Goal: Information Seeking & Learning: Learn about a topic

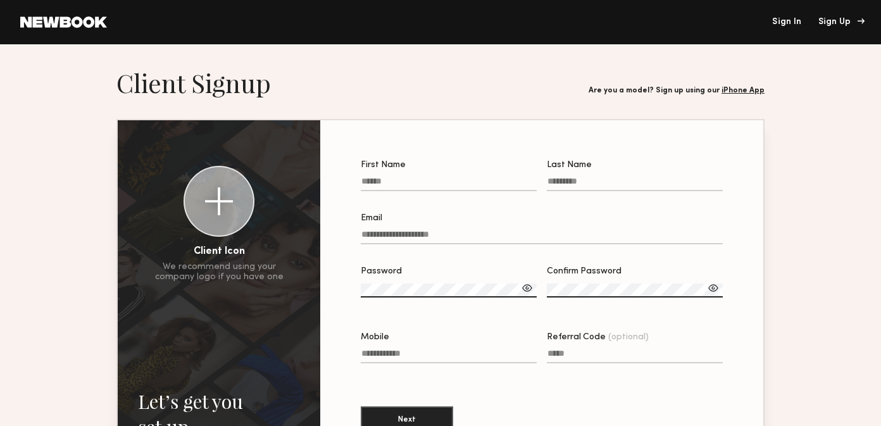
click at [829, 20] on div "Sign Up" at bounding box center [839, 22] width 42 height 9
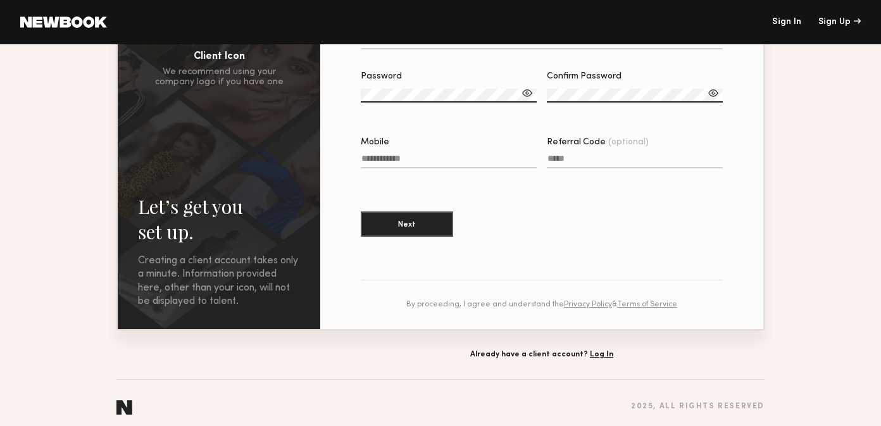
scroll to position [202, 0]
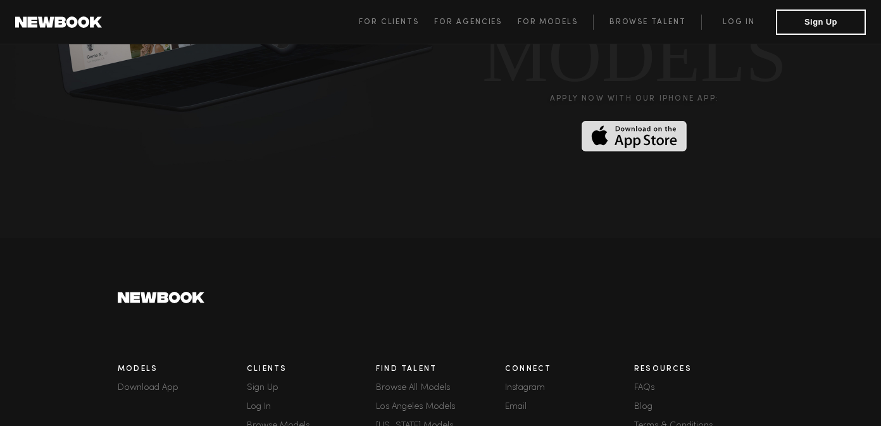
scroll to position [3543, 0]
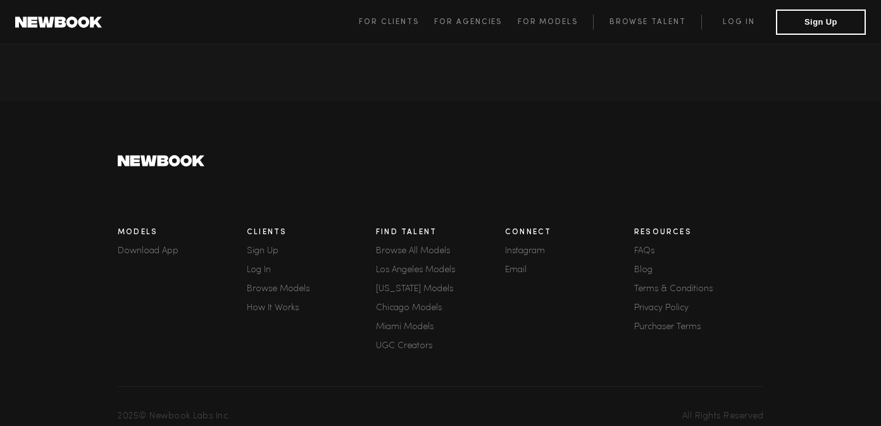
click at [639, 247] on link "FAQs" at bounding box center [698, 251] width 129 height 9
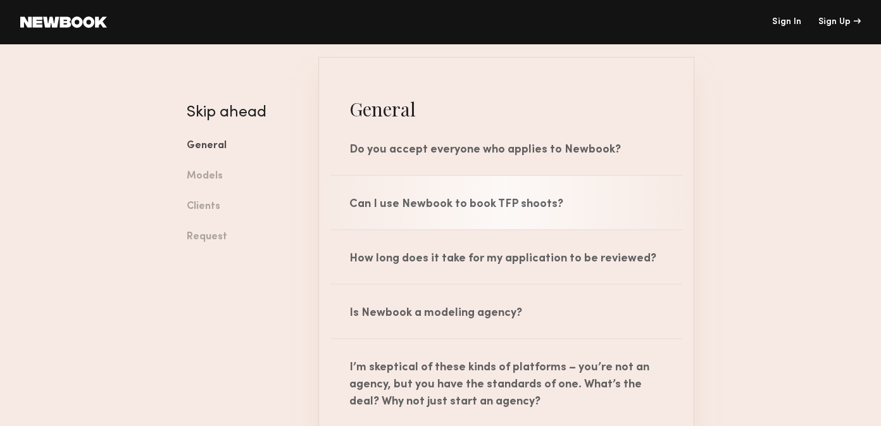
scroll to position [85, 0]
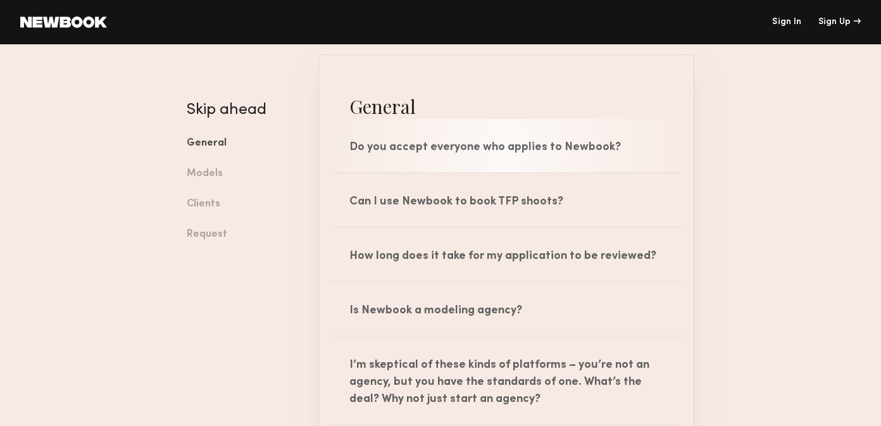
click at [473, 144] on div "Do you accept everyone who applies to Newbook?" at bounding box center [506, 145] width 375 height 53
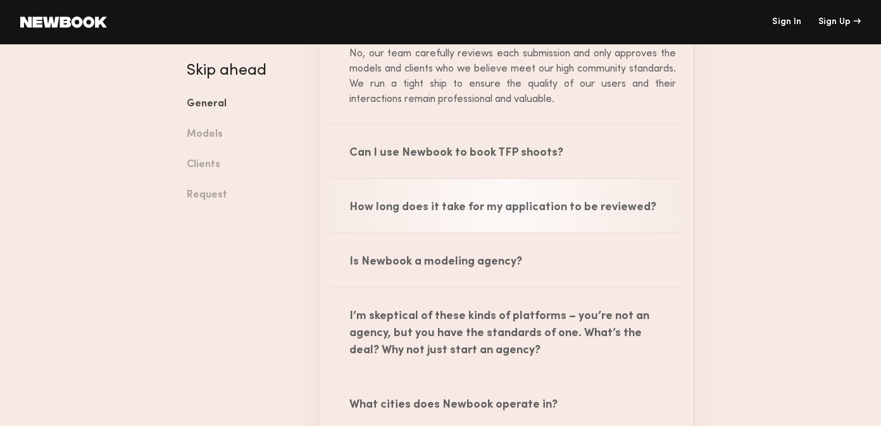
scroll to position [214, 0]
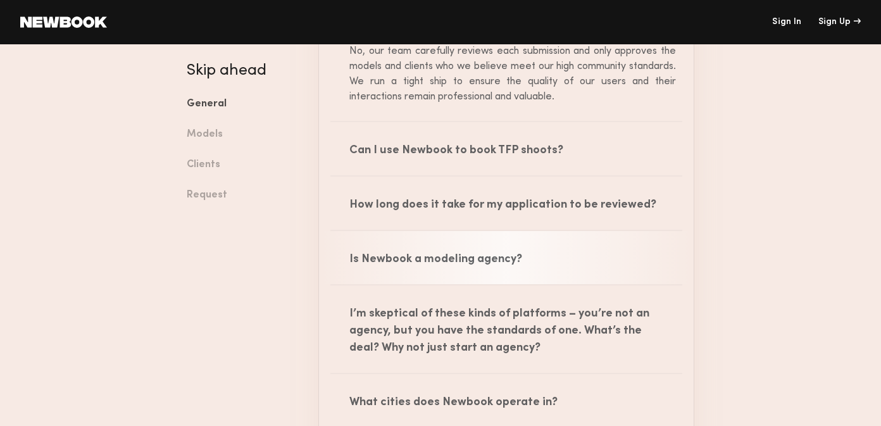
click at [456, 251] on div "Is Newbook a modeling agency?" at bounding box center [506, 257] width 375 height 53
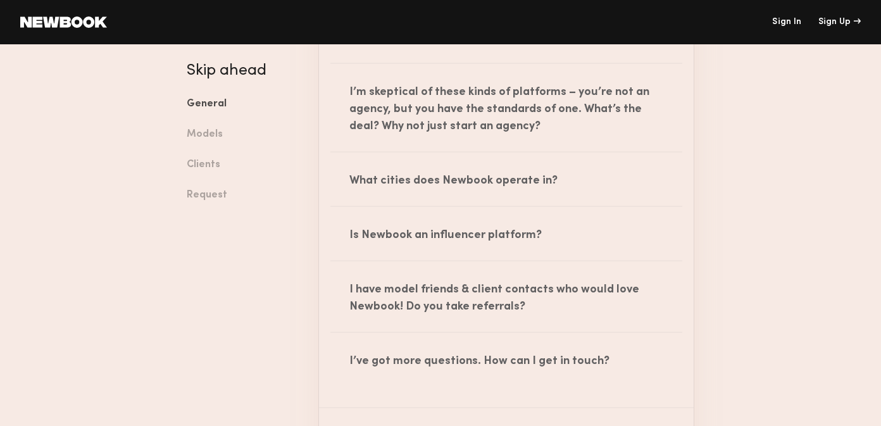
scroll to position [572, 0]
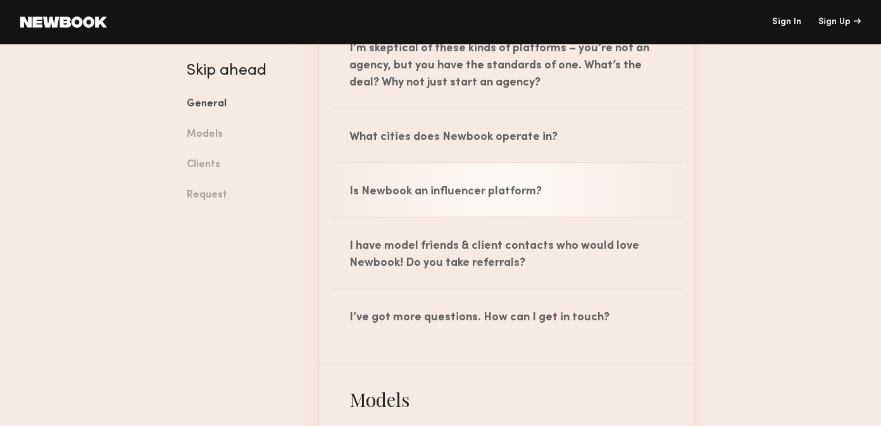
click at [458, 204] on div "Is Newbook an influencer platform?" at bounding box center [506, 189] width 375 height 53
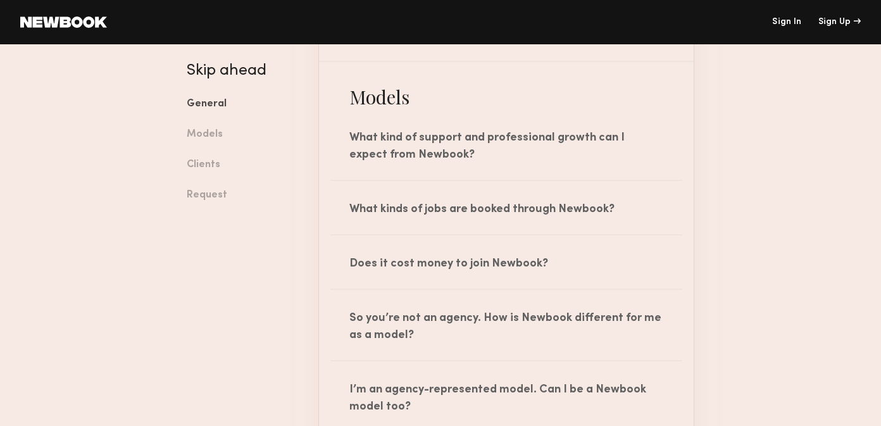
scroll to position [983, 0]
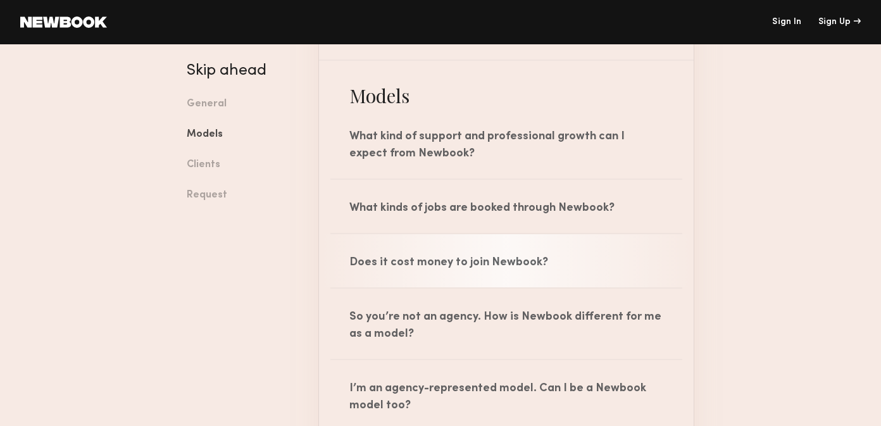
click at [453, 261] on div "Does it cost money to join Newbook?" at bounding box center [506, 260] width 375 height 53
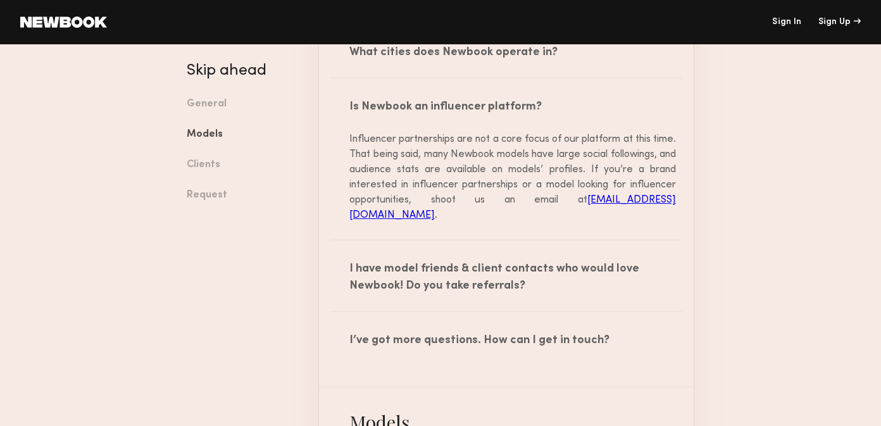
scroll to position [0, 0]
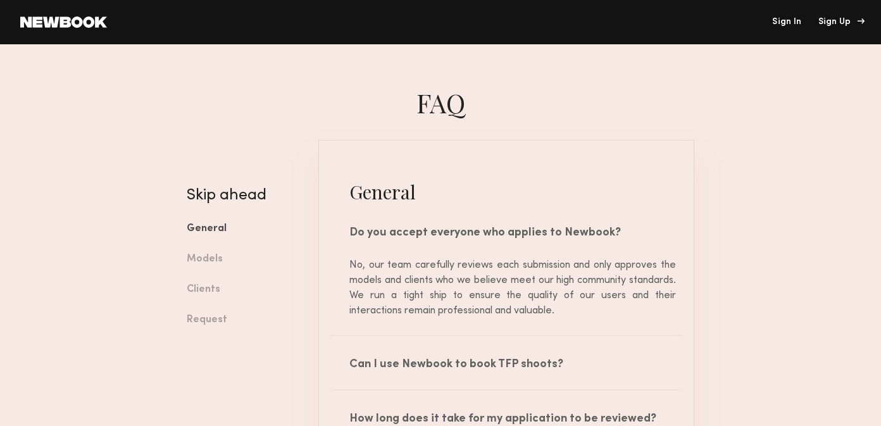
click at [841, 24] on div "Sign Up" at bounding box center [839, 22] width 42 height 9
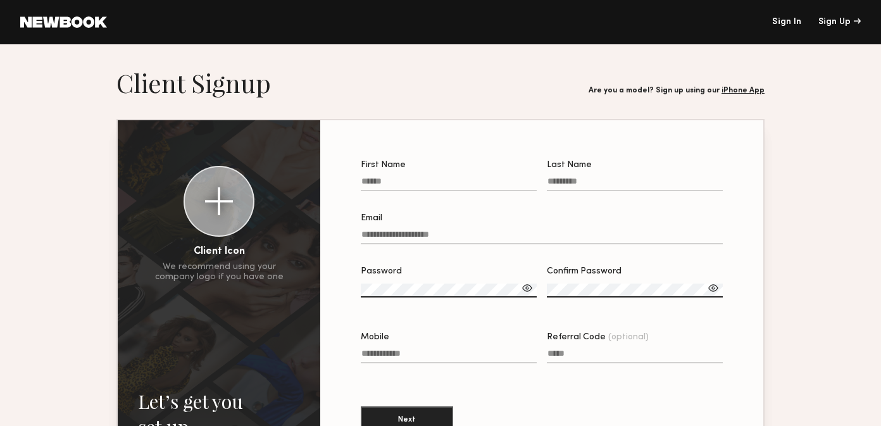
click at [223, 213] on div at bounding box center [219, 201] width 28 height 28
click at [218, 206] on div at bounding box center [219, 201] width 28 height 28
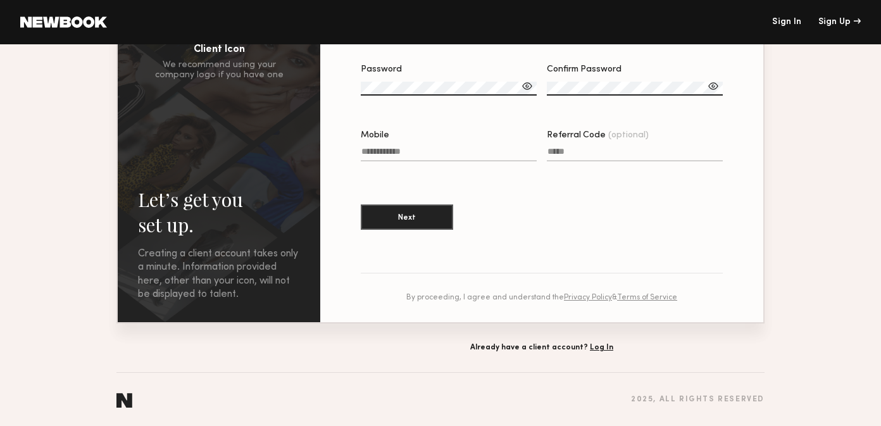
scroll to position [2, 0]
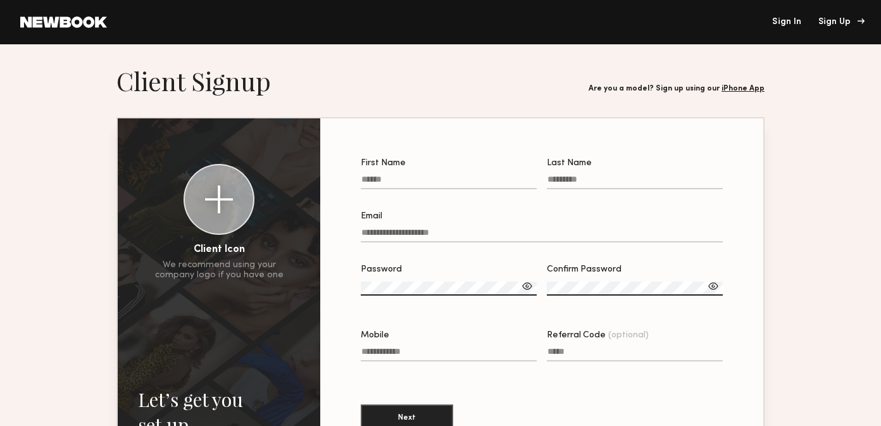
click at [834, 25] on div "Sign Up" at bounding box center [839, 22] width 42 height 9
click at [751, 88] on link "iPhone App" at bounding box center [743, 89] width 43 height 8
